Goal: Information Seeking & Learning: Learn about a topic

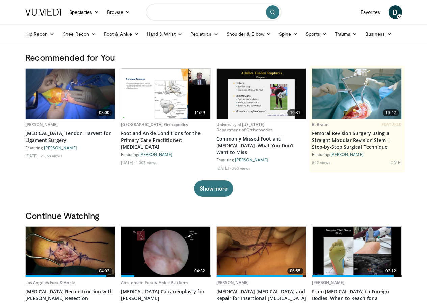
click at [164, 11] on input "Search topics, interventions" at bounding box center [213, 12] width 135 height 16
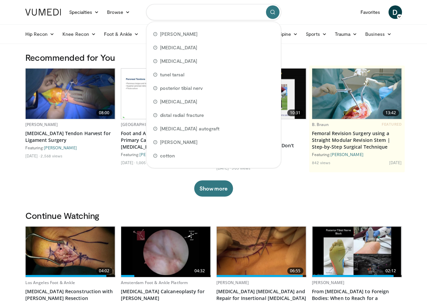
click at [167, 12] on input "Search topics, interventions" at bounding box center [213, 12] width 135 height 16
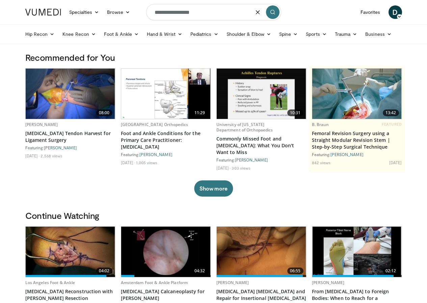
type input "**********"
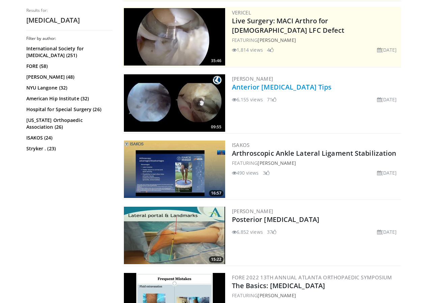
scroll to position [135, 0]
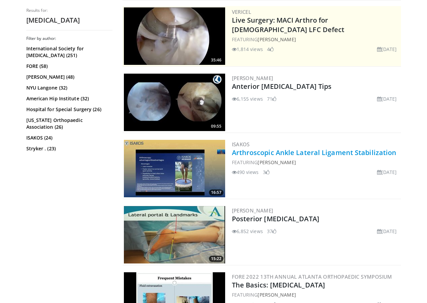
click at [266, 156] on link "Arthroscopic Ankle Lateral Ligament Stabilization" at bounding box center [314, 152] width 165 height 9
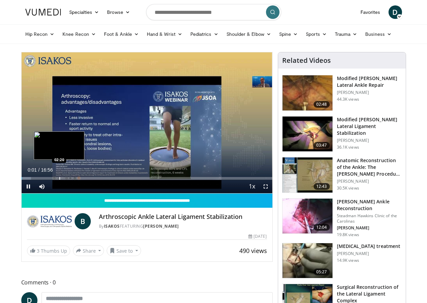
click at [42, 180] on div "Loaded : 3.90% 00:01 02:20" at bounding box center [147, 176] width 251 height 6
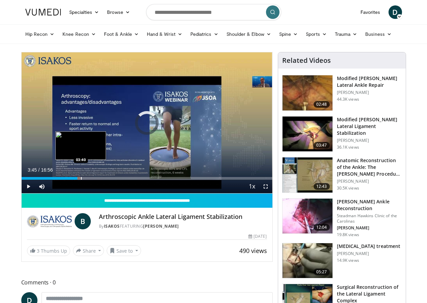
click at [65, 180] on div "Loaded : 0.00% 03:45 03:40" at bounding box center [147, 178] width 251 height 3
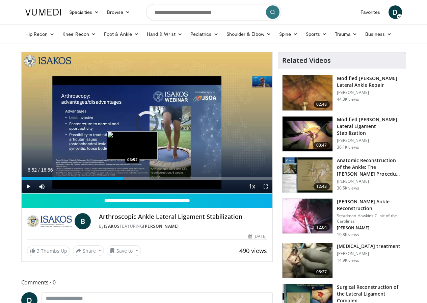
click at [116, 180] on div "Loaded : 28.53% 06:52 06:52" at bounding box center [147, 176] width 251 height 6
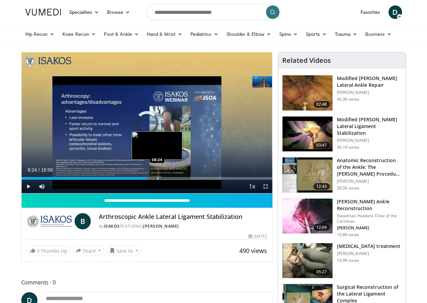
click at [140, 180] on div "Loaded : 42.94% 06:53 08:24" at bounding box center [147, 176] width 251 height 6
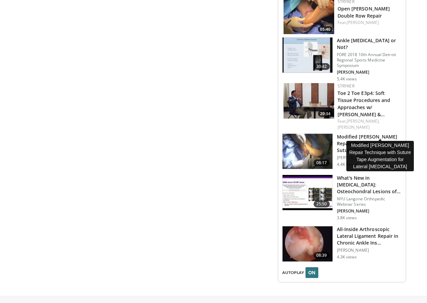
scroll to position [676, 0]
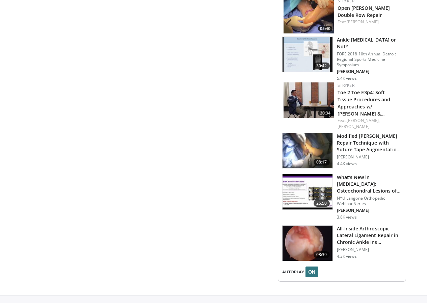
click at [318, 226] on img at bounding box center [308, 243] width 50 height 35
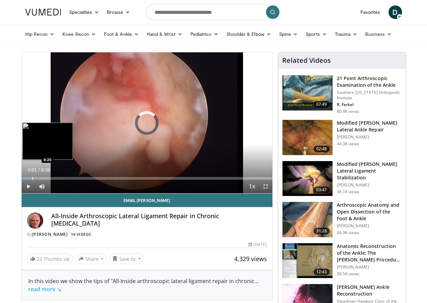
click at [22, 180] on div "Loaded : 7.65% 0:01 0:20" at bounding box center [147, 178] width 251 height 3
click at [45, 180] on div "Progress Bar" at bounding box center [45, 178] width 1 height 3
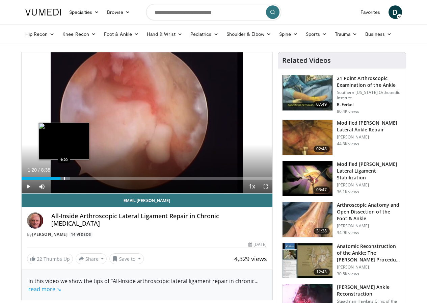
click at [47, 180] on div "Loaded : 19.31% 1:20 1:20" at bounding box center [147, 176] width 251 height 6
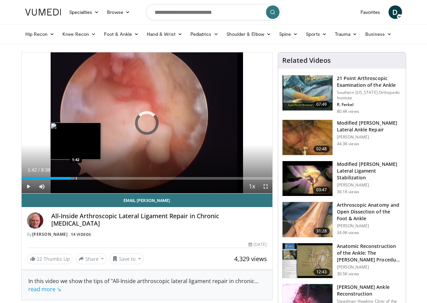
click at [76, 180] on div "Progress Bar" at bounding box center [76, 178] width 1 height 3
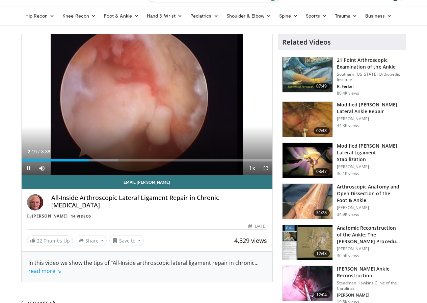
scroll to position [34, 0]
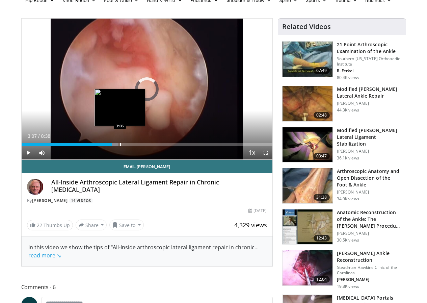
click at [120, 146] on div "Progress Bar" at bounding box center [120, 144] width 1 height 3
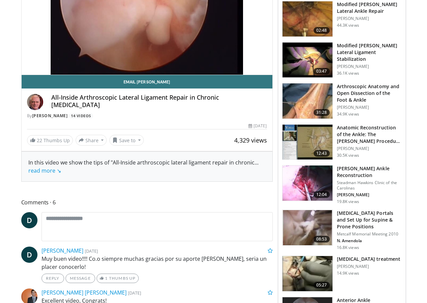
scroll to position [135, 0]
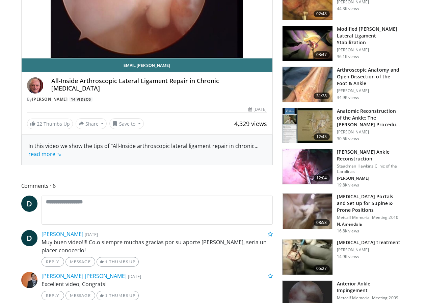
click at [306, 205] on img at bounding box center [308, 211] width 50 height 35
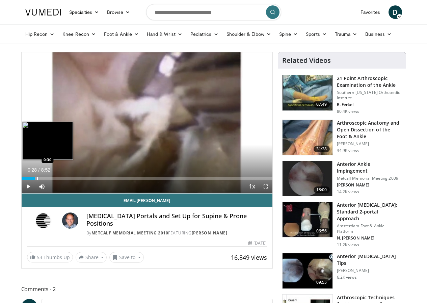
click at [22, 180] on div "Loaded : 7.49% 0:28 0:30" at bounding box center [147, 176] width 251 height 6
click at [46, 180] on div "Progress Bar" at bounding box center [46, 178] width 1 height 3
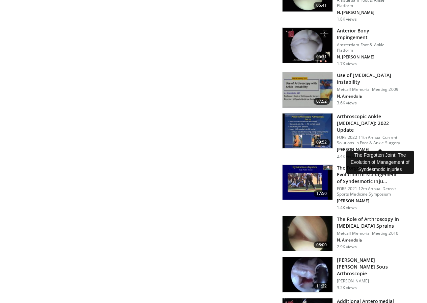
scroll to position [642, 0]
